Goal: Register for event/course

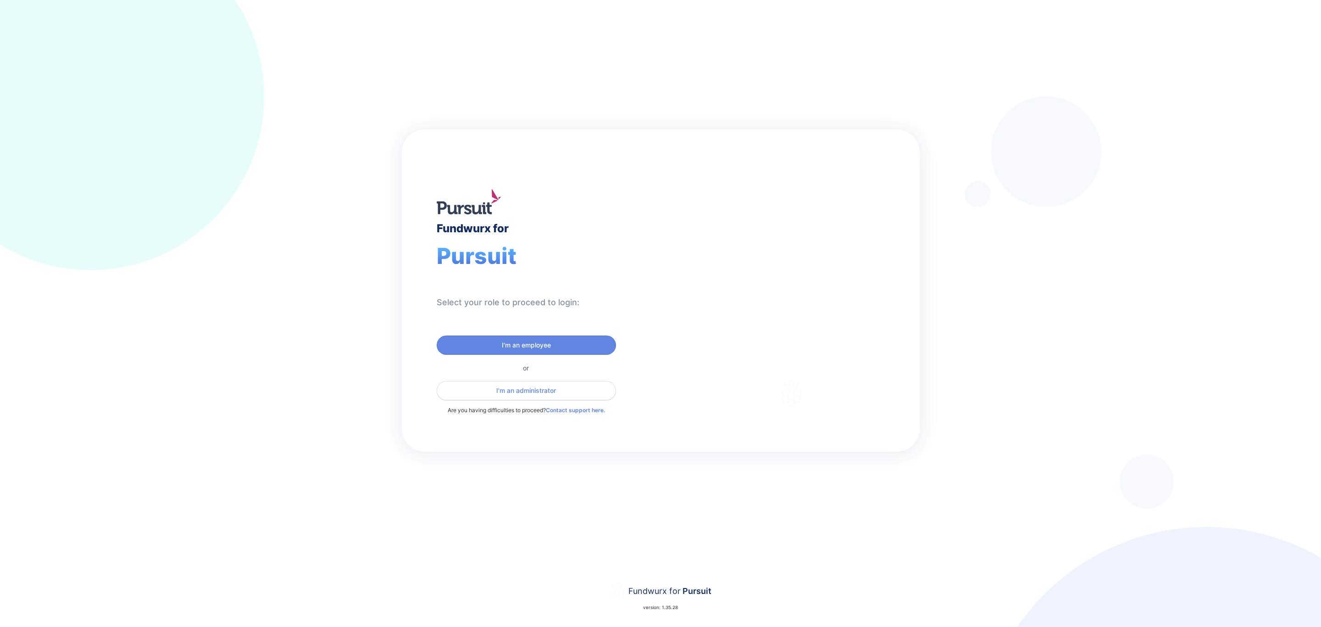
click at [493, 390] on span "I'm an administrator" at bounding box center [526, 390] width 167 height 9
click at [517, 390] on span "I'm an administrator" at bounding box center [526, 390] width 60 height 9
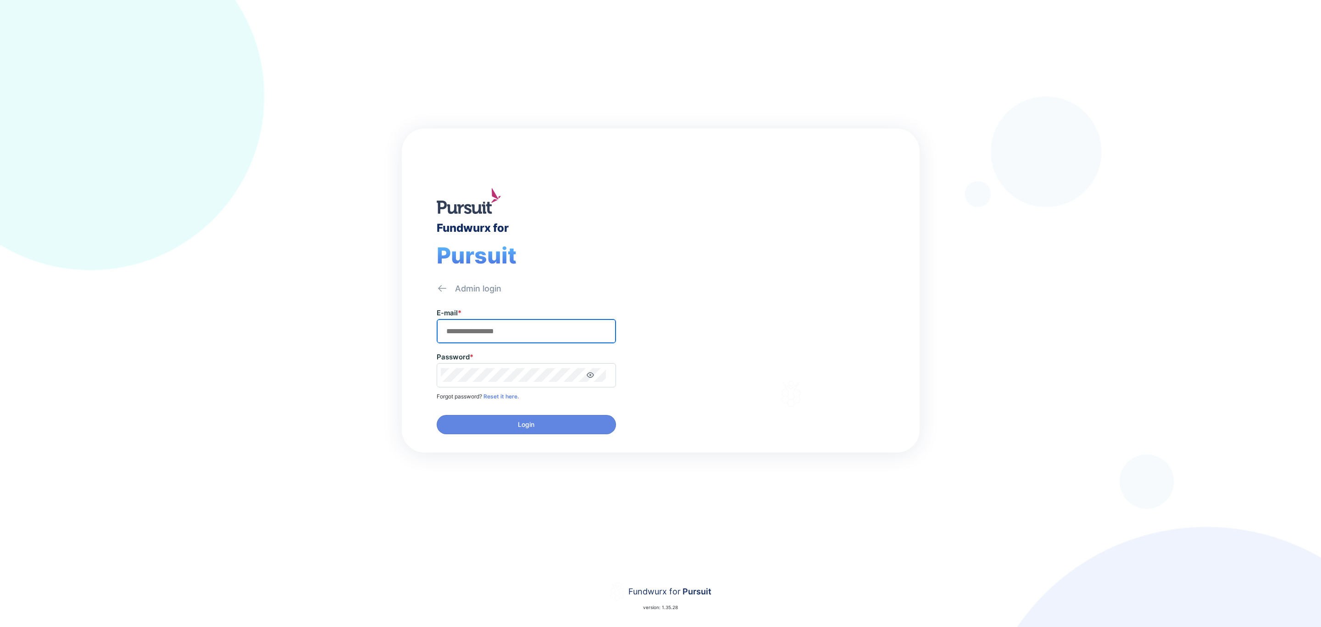
click at [512, 336] on input "text" at bounding box center [526, 331] width 171 height 14
type input "**********"
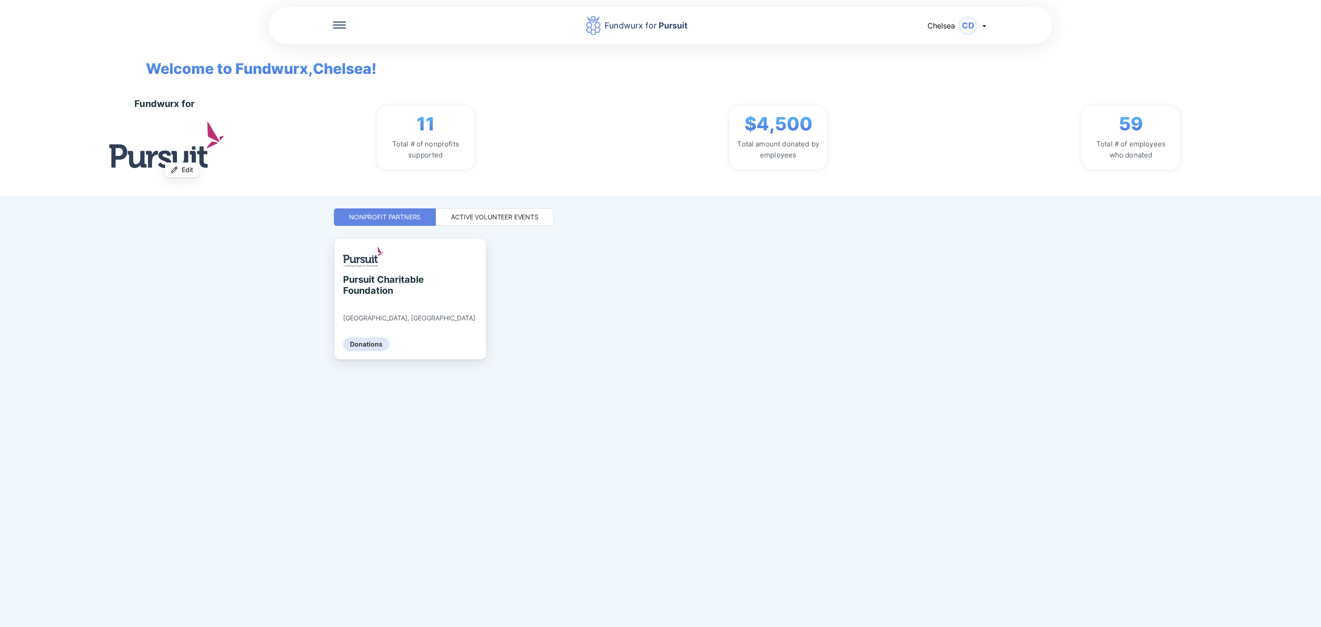
click at [507, 219] on div "Active Volunteer Events" at bounding box center [495, 216] width 88 height 9
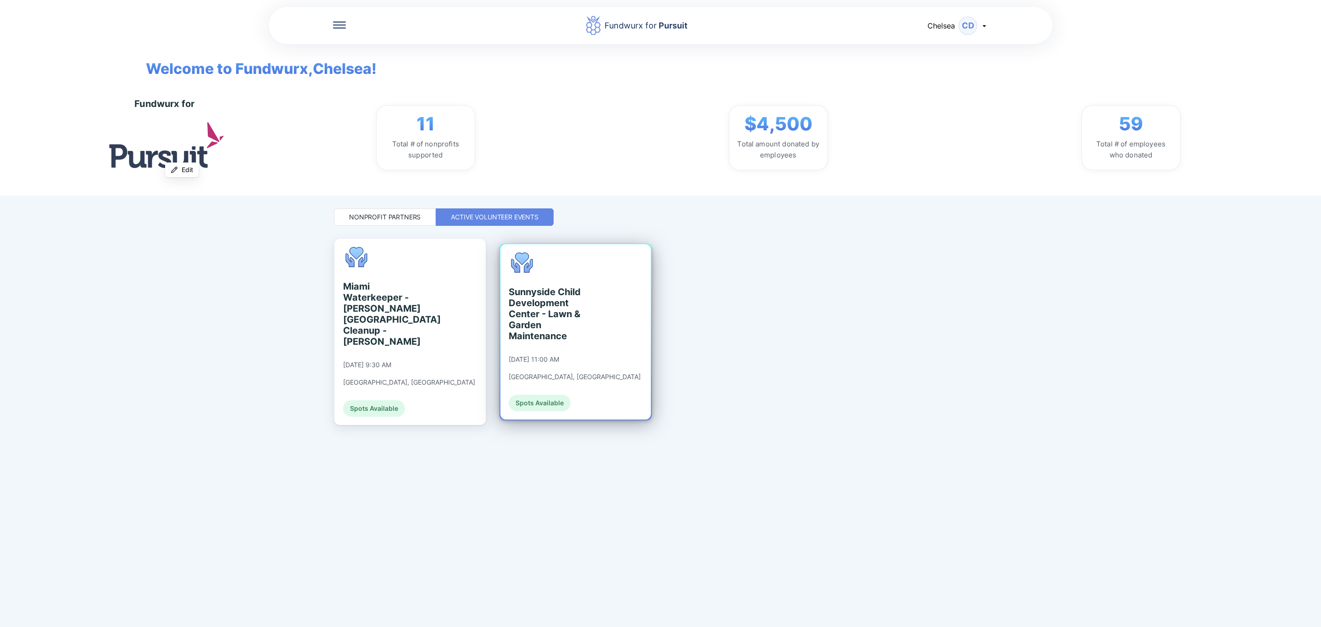
click at [610, 319] on div "Sunnyside Child Development Center - Lawn & Garden Maintenance 09/23/2025 at 11…" at bounding box center [576, 331] width 150 height 175
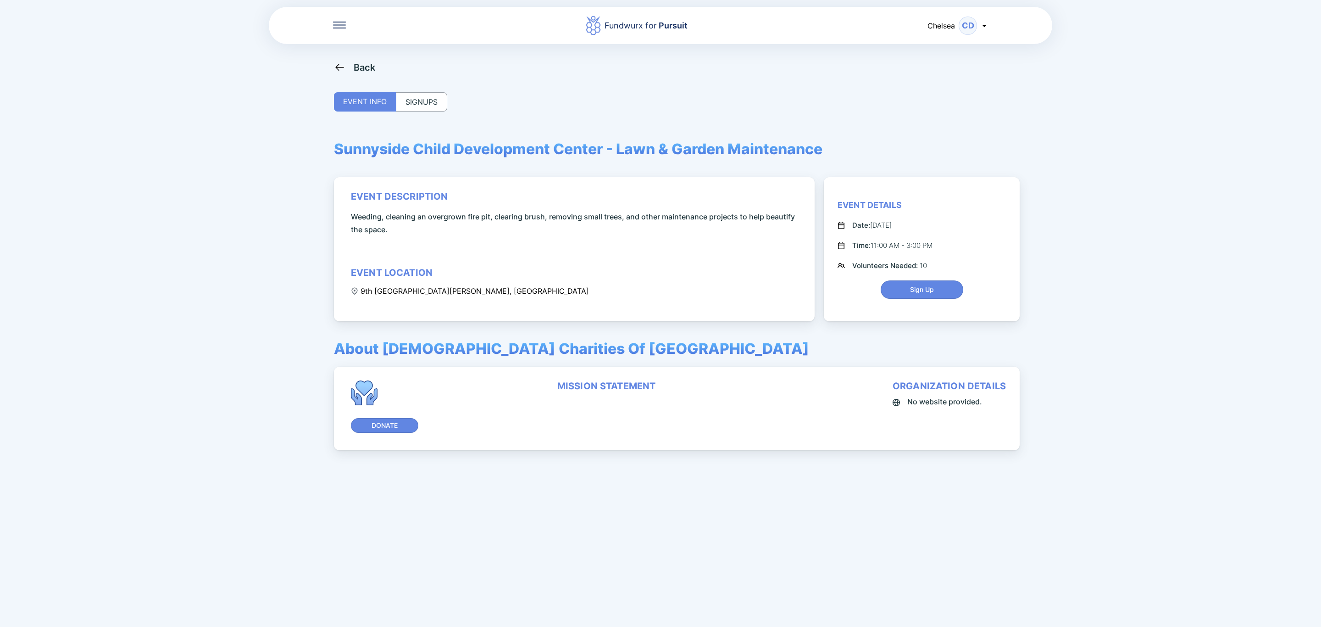
click at [426, 100] on div "SIGNUPS" at bounding box center [421, 101] width 51 height 19
click at [429, 106] on div "SIGNUPS" at bounding box center [421, 101] width 51 height 19
click at [418, 94] on div "SIGNUPS" at bounding box center [421, 101] width 51 height 19
click at [336, 26] on icon at bounding box center [339, 25] width 13 height 7
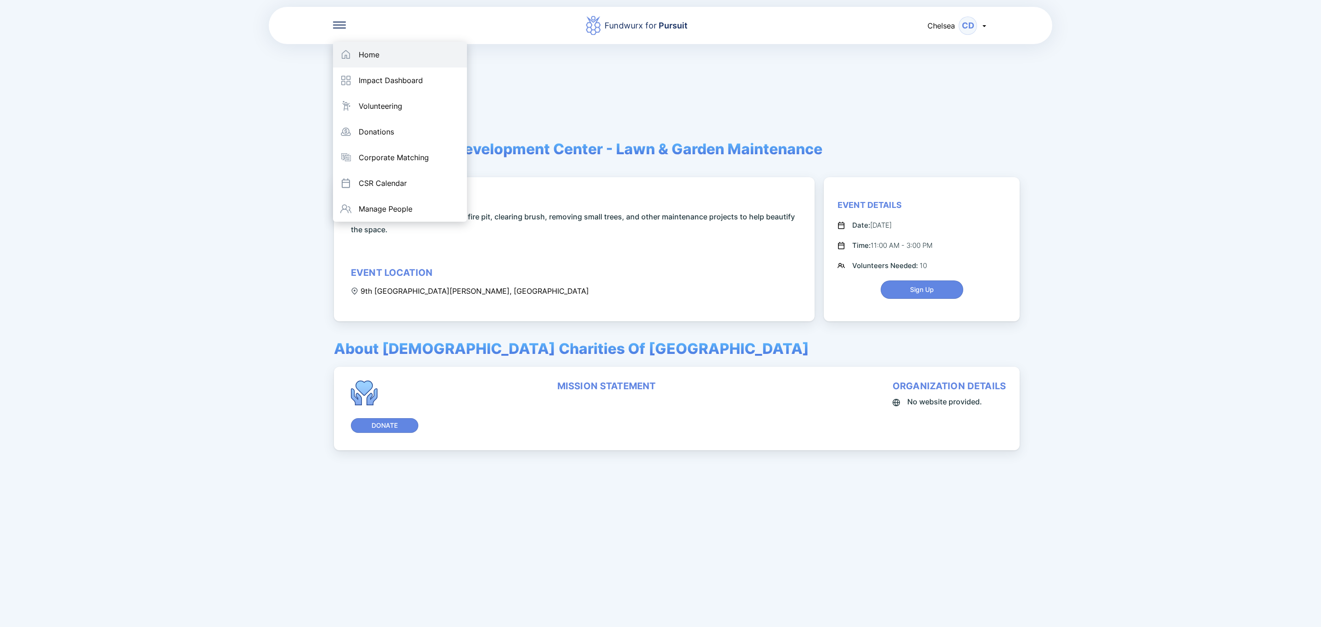
click at [359, 57] on div "Home" at bounding box center [369, 54] width 21 height 9
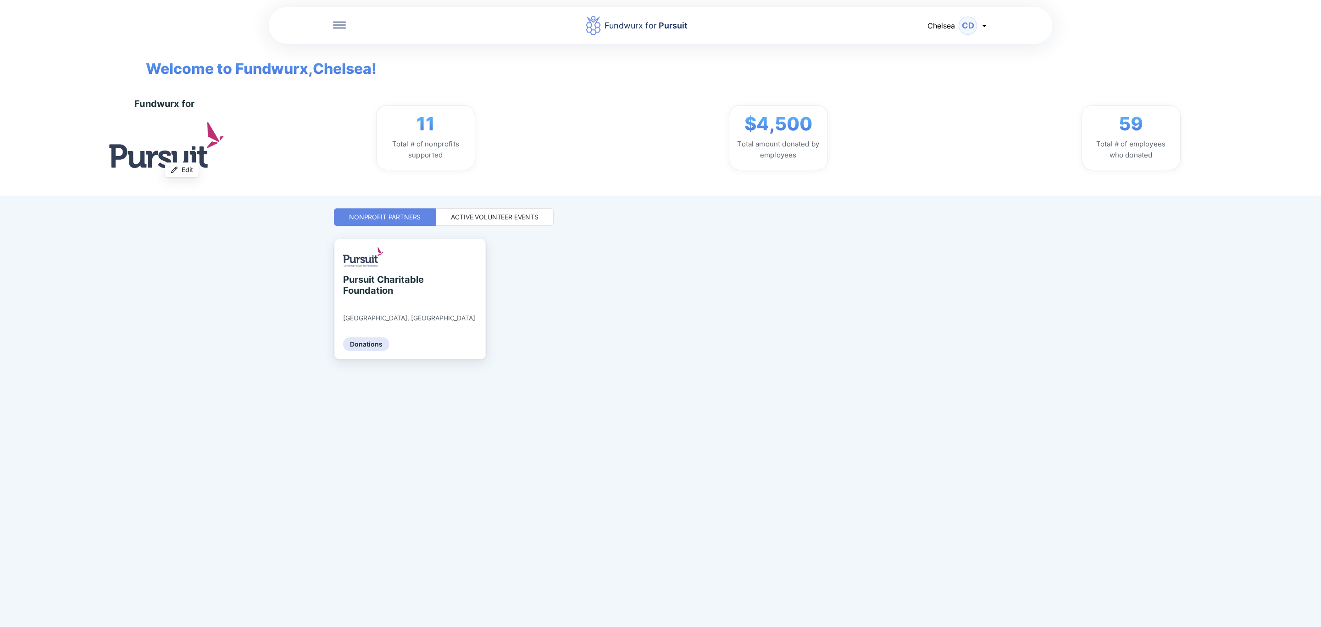
click at [518, 218] on div "Active Volunteer Events" at bounding box center [495, 216] width 88 height 9
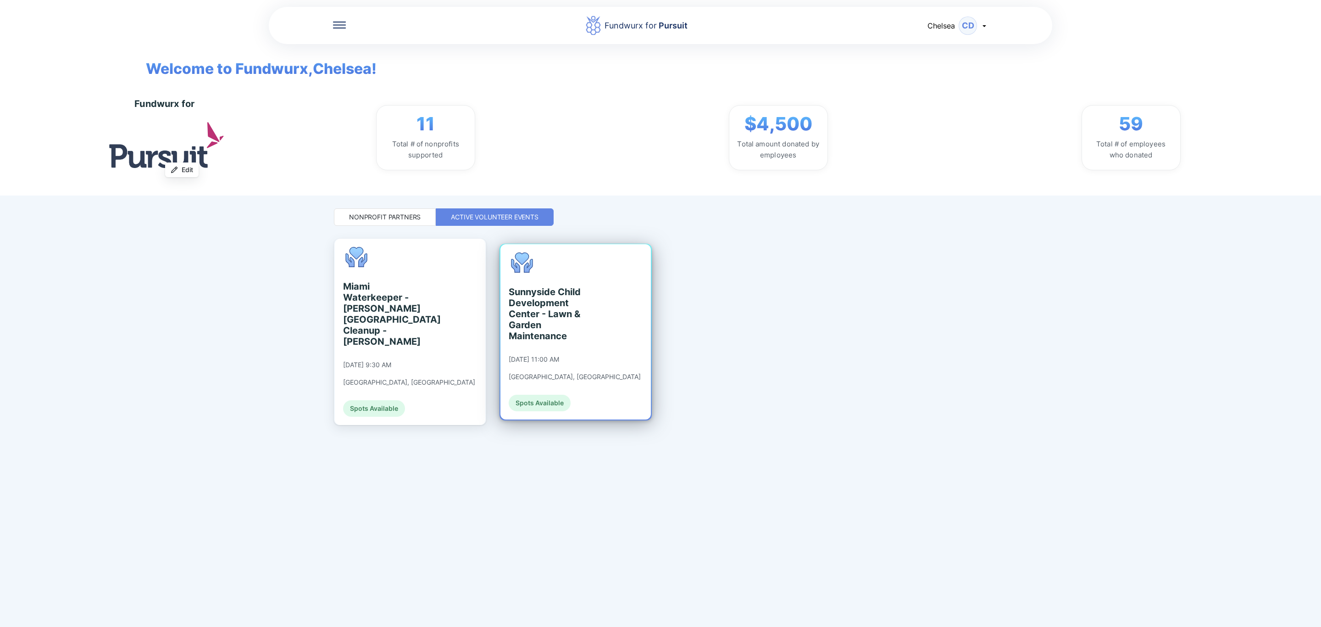
click at [554, 313] on div "Sunnyside Child Development Center - Lawn & Garden Maintenance" at bounding box center [551, 313] width 84 height 55
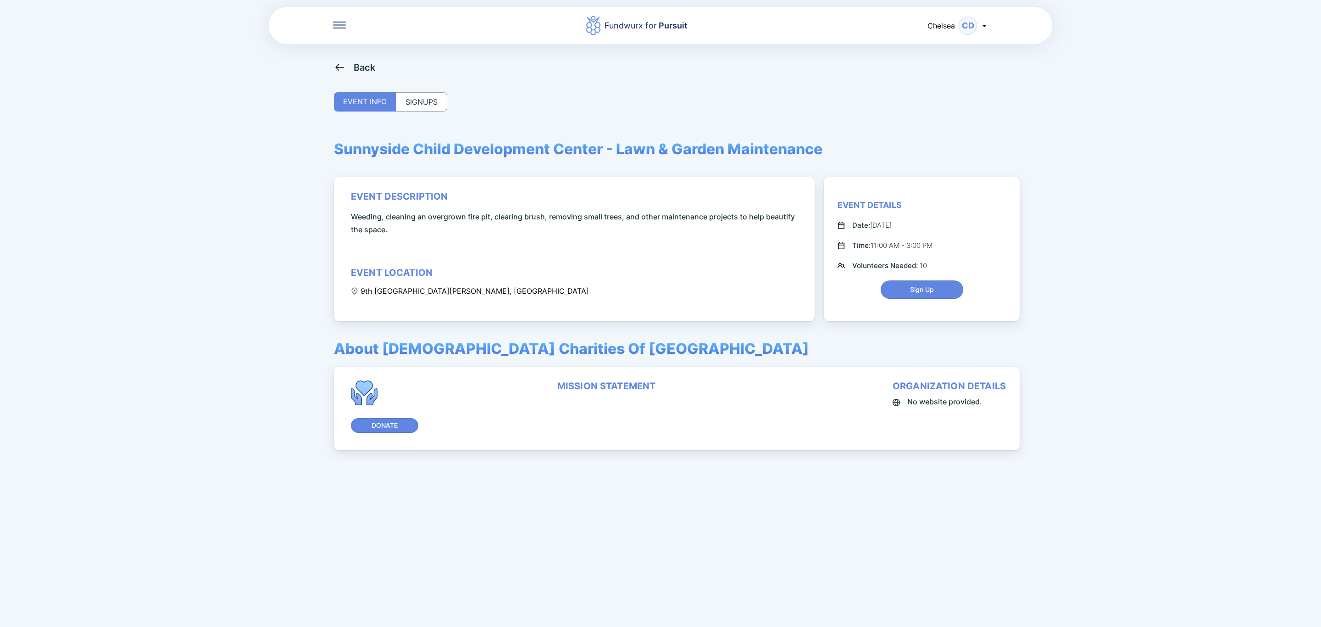
click at [432, 102] on div "SIGNUPS" at bounding box center [421, 101] width 51 height 19
